Goal: Information Seeking & Learning: Learn about a topic

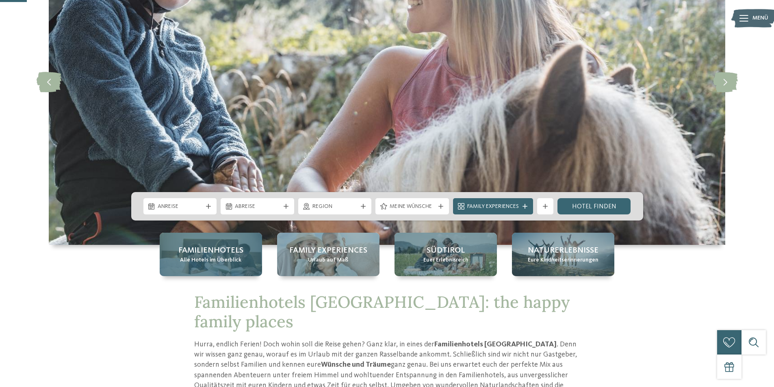
click at [202, 258] on span "Alle Hotels im Überblick" at bounding box center [210, 260] width 61 height 8
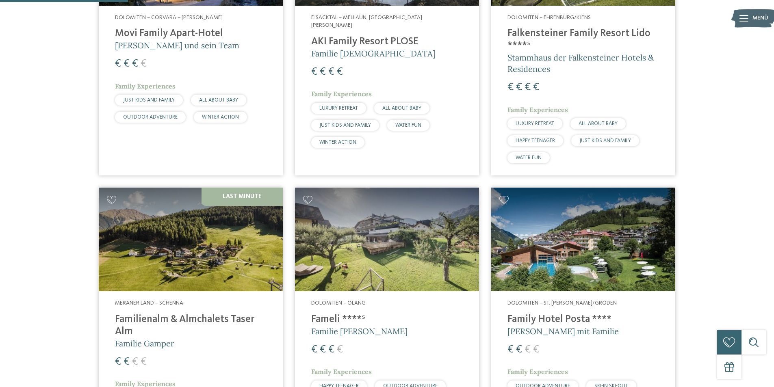
scroll to position [447, 0]
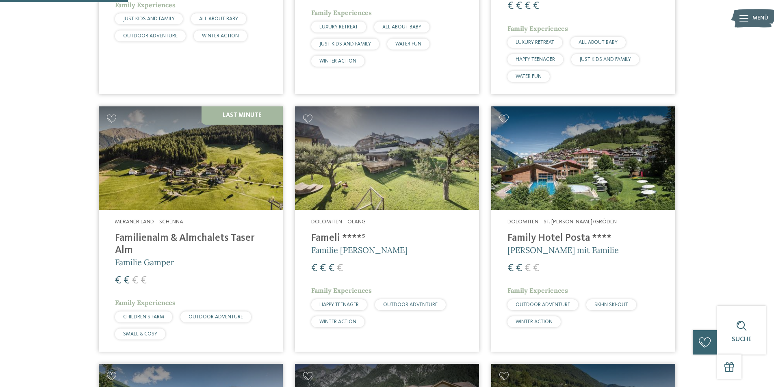
click at [167, 240] on h4 "Familienalm & Almchalets Taser Alm" at bounding box center [191, 244] width 152 height 24
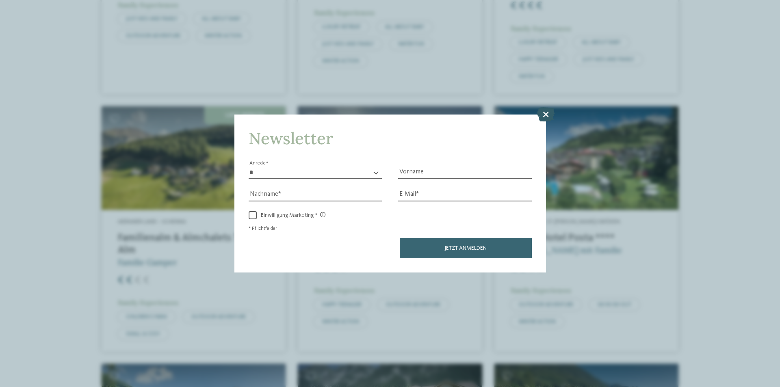
click at [543, 111] on icon at bounding box center [545, 114] width 17 height 14
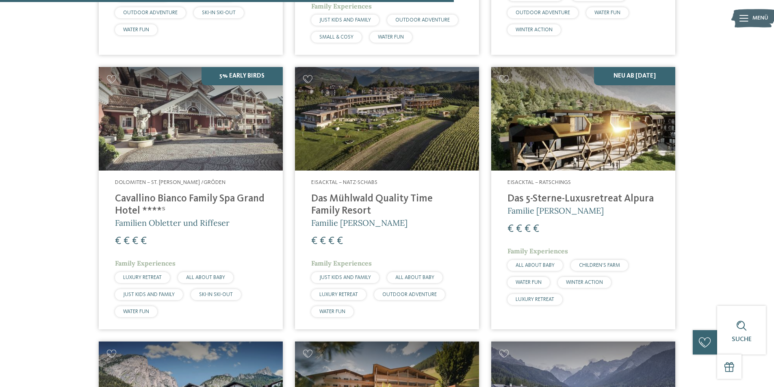
scroll to position [1504, 0]
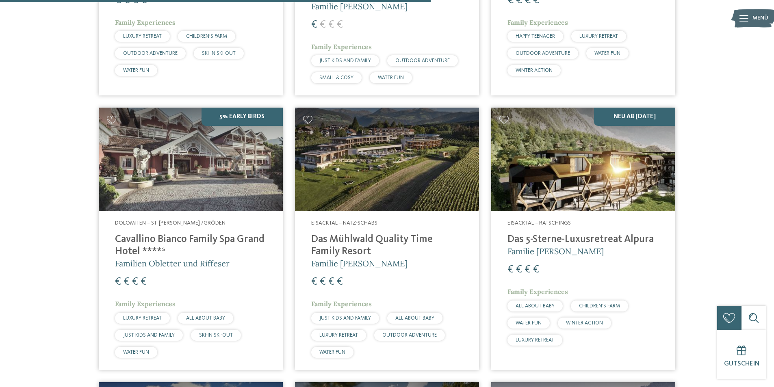
click at [559, 234] on h4 "Das 5-Sterne-Luxusretreat Alpura" at bounding box center [584, 240] width 152 height 12
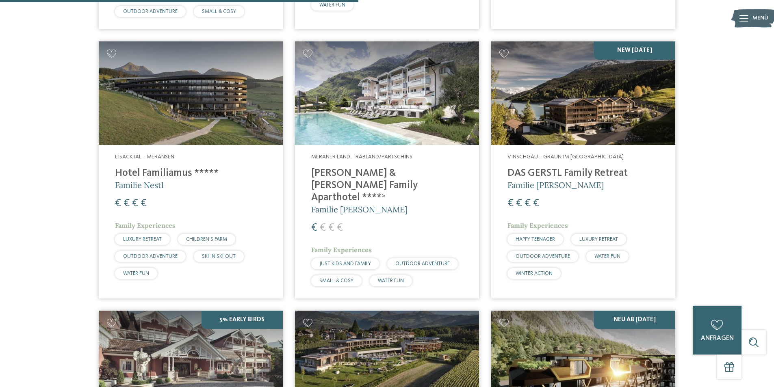
scroll to position [1260, 0]
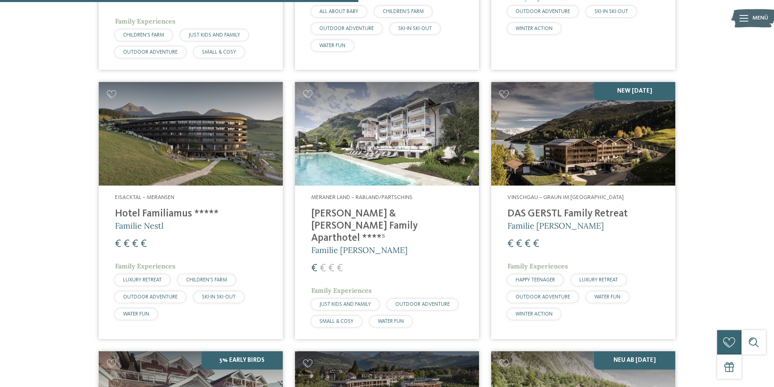
click at [526, 209] on h4 "DAS GERSTL Family Retreat" at bounding box center [584, 214] width 152 height 12
click at [524, 208] on h4 "DAS GERSTL Family Retreat" at bounding box center [584, 214] width 152 height 12
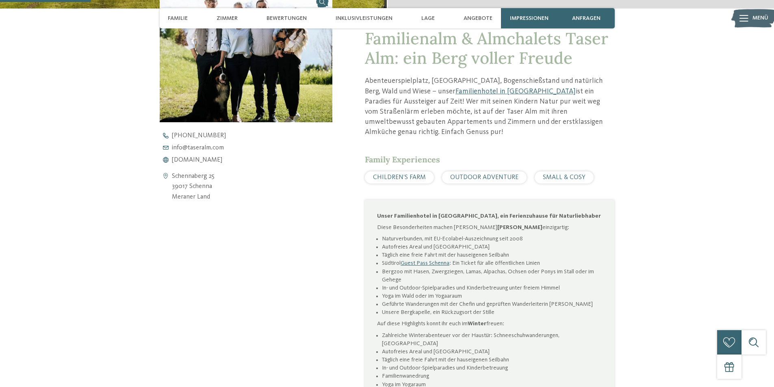
scroll to position [366, 0]
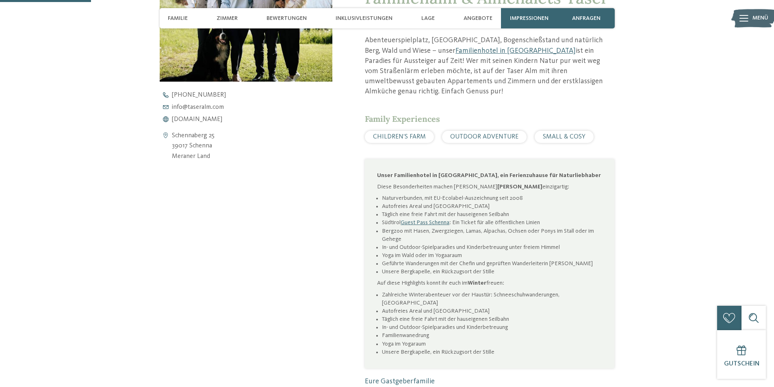
click at [406, 134] on span "CHILDREN’S FARM" at bounding box center [399, 137] width 53 height 7
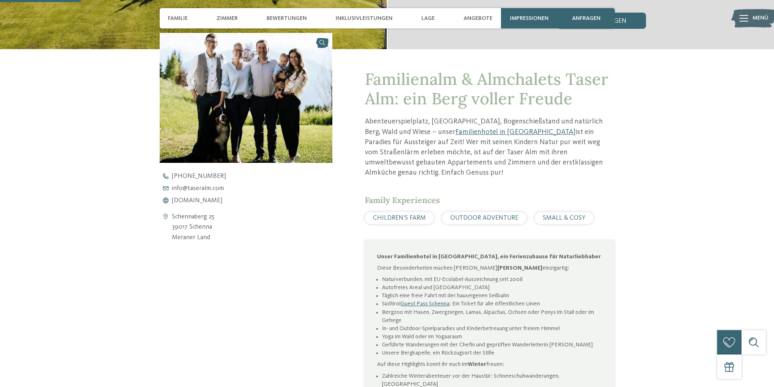
scroll to position [244, 0]
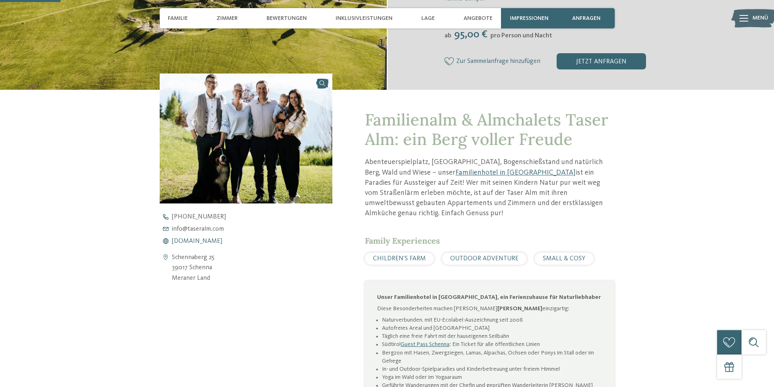
click at [195, 241] on span "www.taseralm.com" at bounding box center [197, 241] width 50 height 7
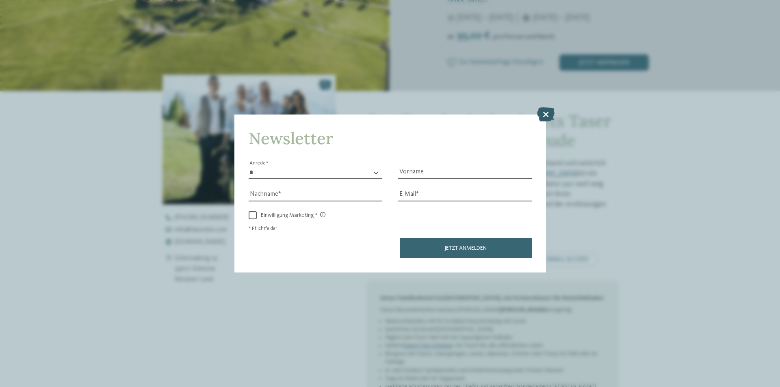
click at [544, 115] on icon at bounding box center [545, 114] width 17 height 14
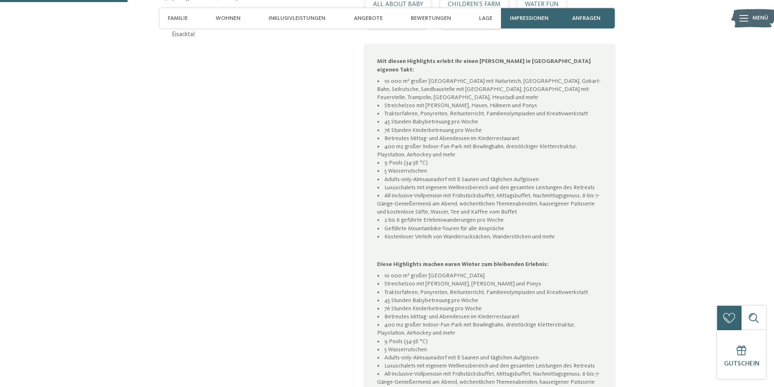
scroll to position [406, 0]
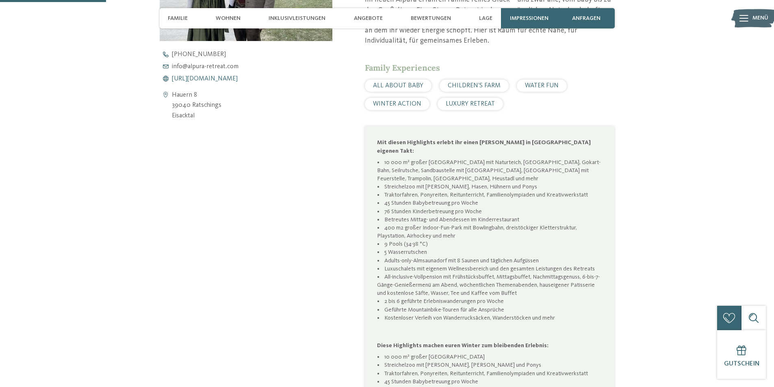
click at [201, 77] on span "https://www.alpura-retreat.com/" at bounding box center [205, 79] width 66 height 7
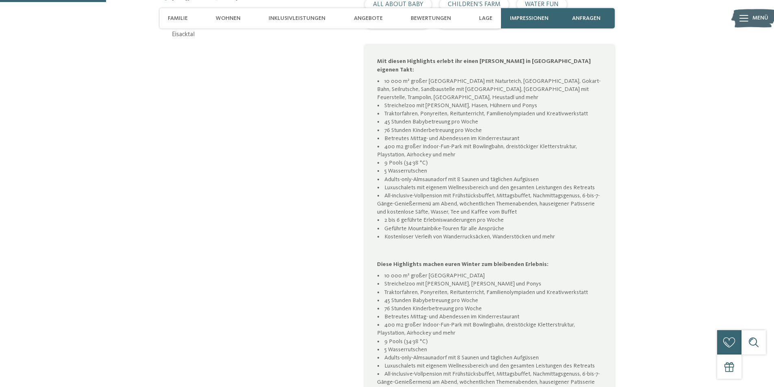
scroll to position [325, 0]
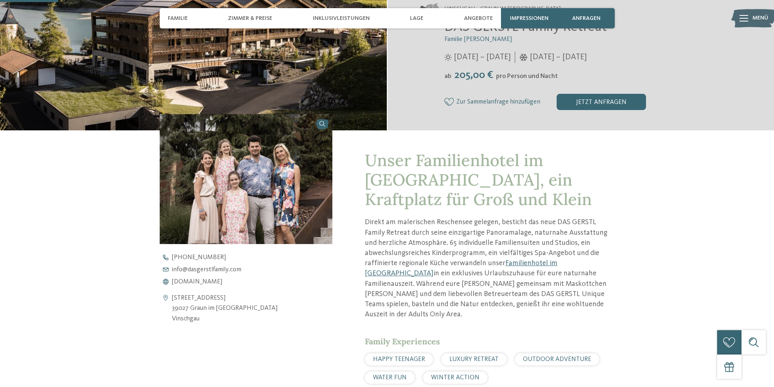
scroll to position [366, 0]
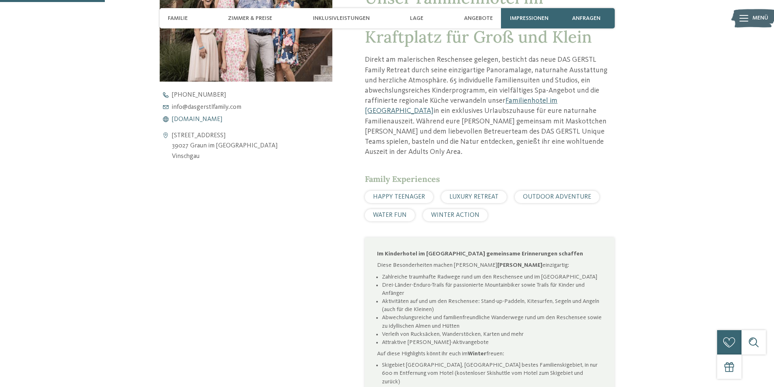
click at [202, 117] on span "[DOMAIN_NAME]" at bounding box center [197, 119] width 50 height 7
